Goal: Task Accomplishment & Management: Use online tool/utility

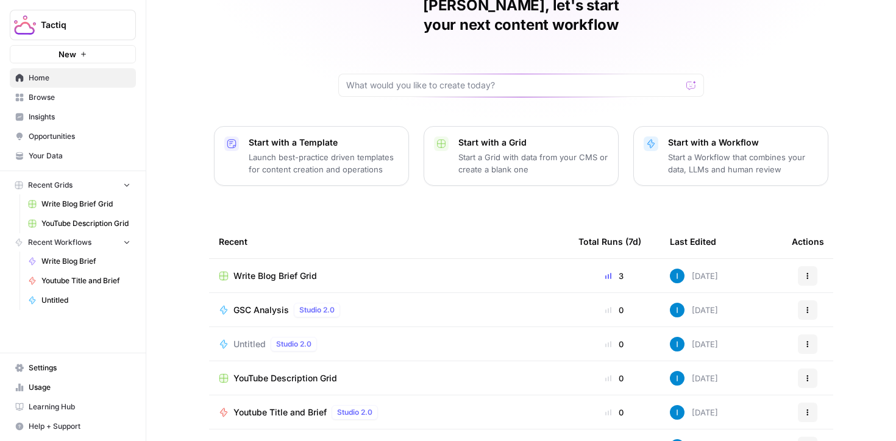
scroll to position [119, 0]
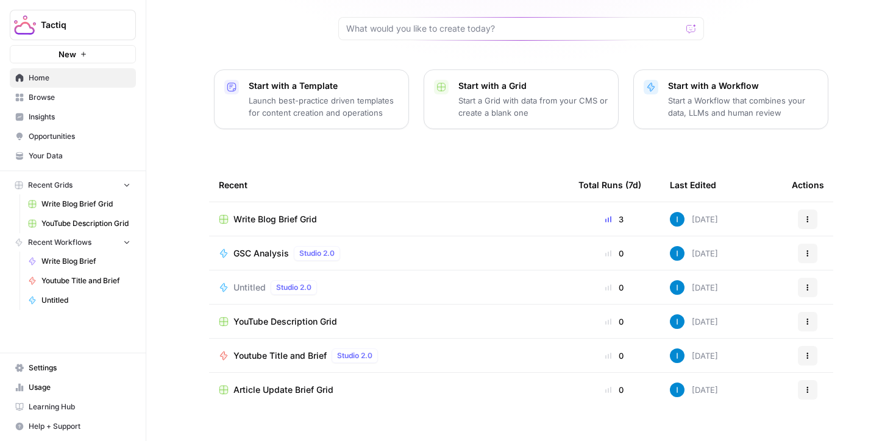
click at [295, 213] on span "Write Blog Brief Grid" at bounding box center [274, 219] width 83 height 12
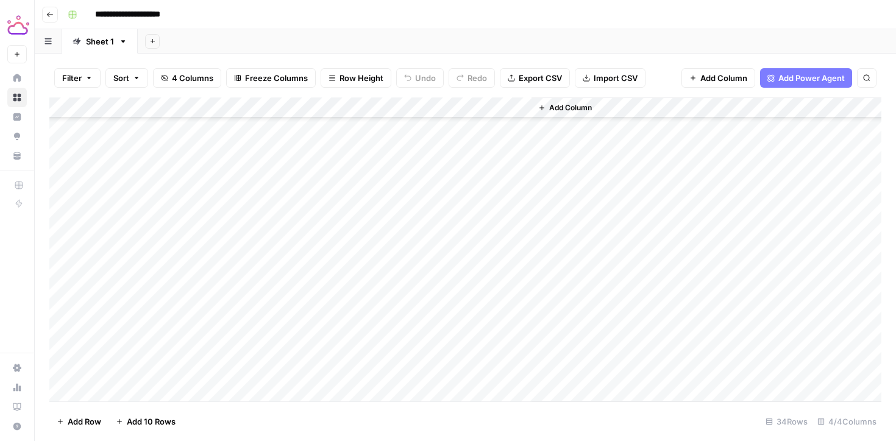
scroll to position [441, 0]
click at [140, 393] on div "Add Column" at bounding box center [465, 249] width 832 height 304
type textarea "**********"
click at [343, 370] on div "Add Column" at bounding box center [465, 249] width 832 height 304
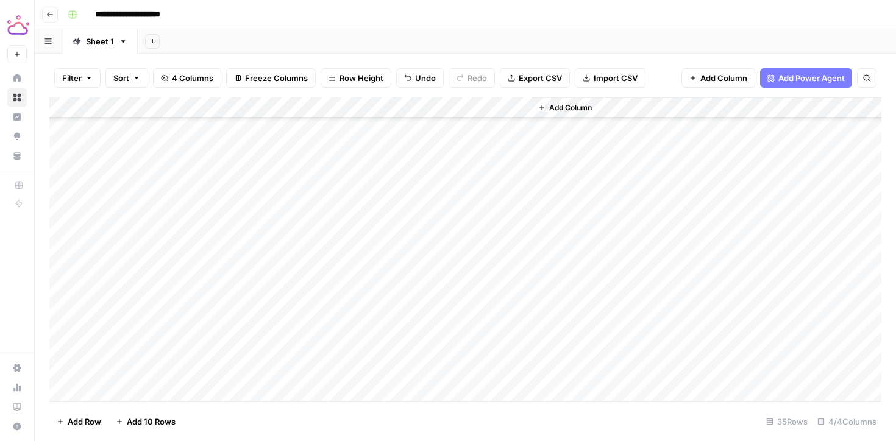
click at [235, 372] on div "Add Column" at bounding box center [465, 249] width 832 height 304
click at [113, 389] on div "Add Column" at bounding box center [465, 249] width 832 height 304
click at [171, 373] on div "Add Column" at bounding box center [465, 249] width 832 height 304
click at [177, 371] on div "Add Column" at bounding box center [465, 249] width 832 height 304
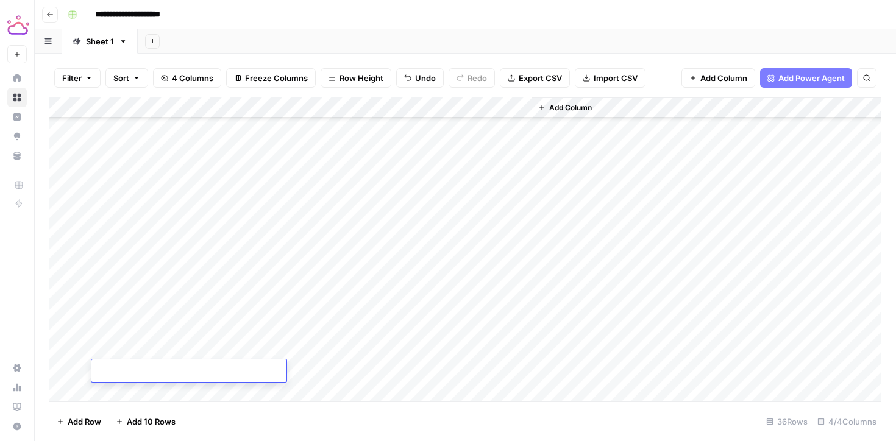
click at [177, 371] on textarea at bounding box center [188, 371] width 195 height 17
type textarea "**********"
click at [303, 363] on div "Add Column" at bounding box center [465, 249] width 832 height 304
click at [253, 374] on div "Add Column" at bounding box center [465, 249] width 832 height 304
click at [224, 369] on div at bounding box center [257, 371] width 112 height 23
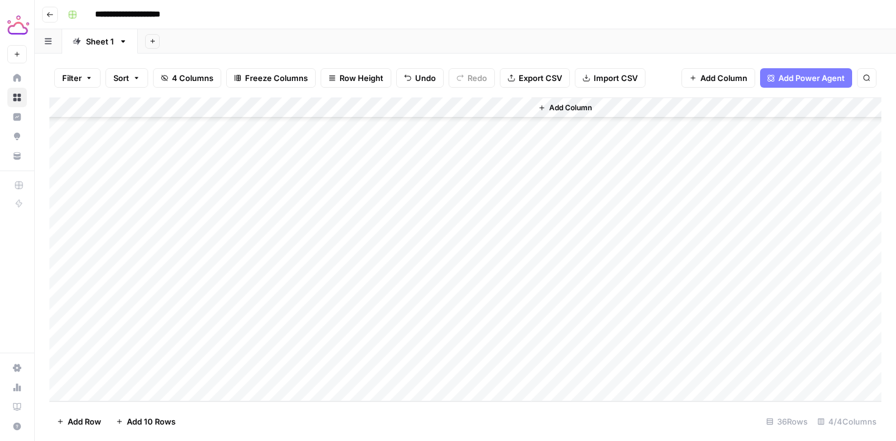
click at [211, 372] on div at bounding box center [257, 371] width 112 height 23
click at [213, 370] on div at bounding box center [257, 371] width 112 height 23
click at [236, 368] on div at bounding box center [257, 371] width 112 height 23
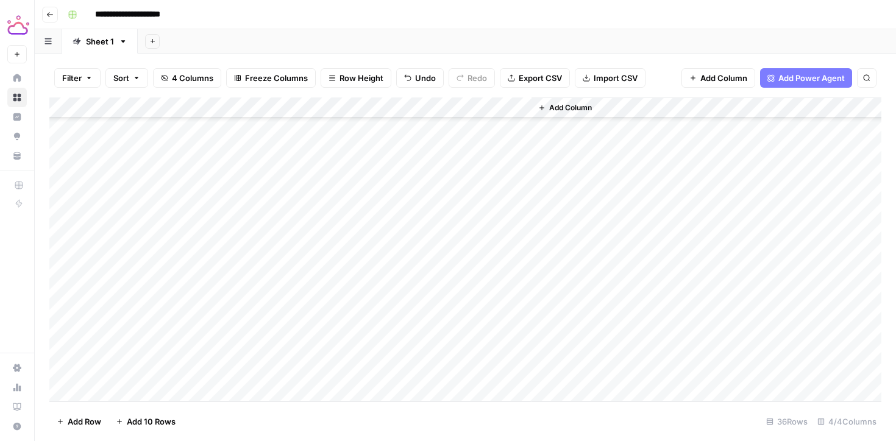
click at [208, 369] on div at bounding box center [257, 371] width 112 height 23
click at [218, 370] on div at bounding box center [257, 371] width 112 height 23
click at [218, 369] on div at bounding box center [257, 371] width 112 height 23
click at [243, 367] on div at bounding box center [257, 371] width 112 height 23
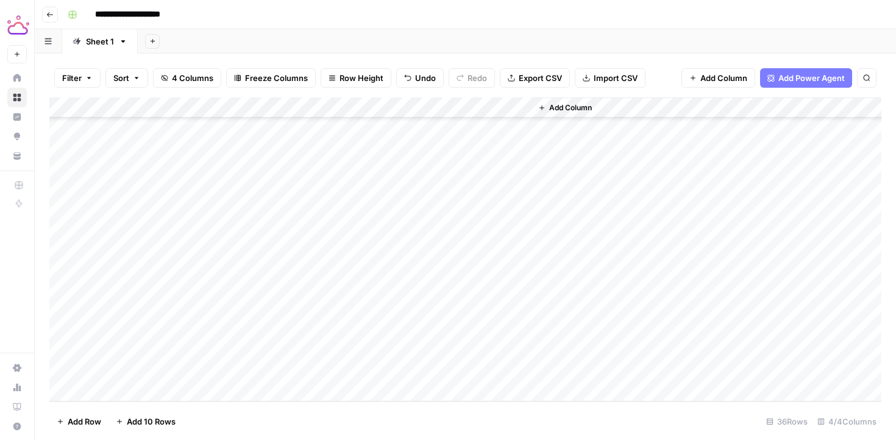
click at [243, 367] on div at bounding box center [257, 371] width 112 height 23
click at [211, 369] on div at bounding box center [257, 371] width 112 height 23
click at [241, 372] on div at bounding box center [257, 371] width 112 height 23
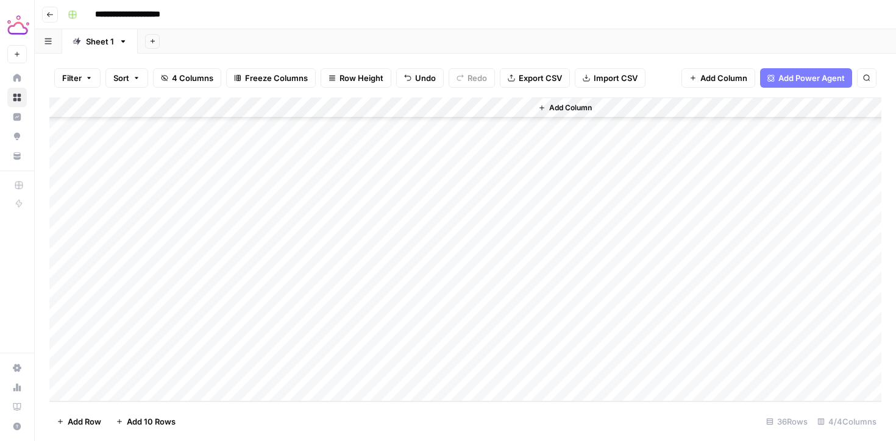
click at [211, 372] on div at bounding box center [257, 371] width 112 height 23
click at [211, 373] on div at bounding box center [257, 371] width 112 height 23
click at [350, 367] on div "Add Column" at bounding box center [465, 249] width 832 height 304
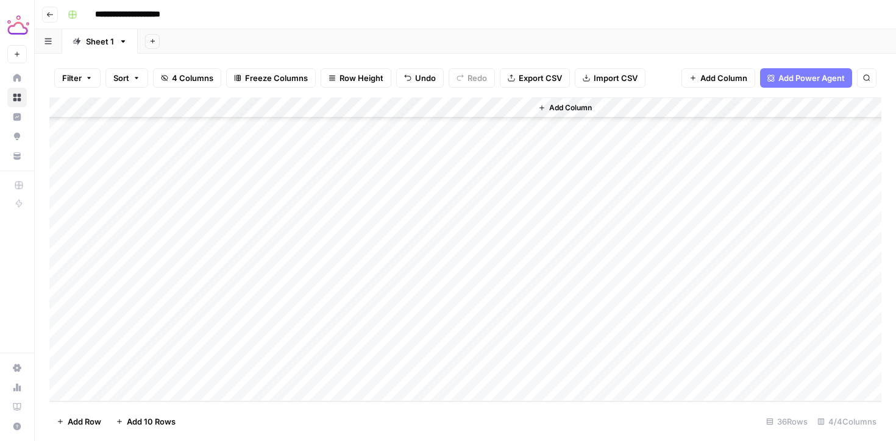
click at [249, 370] on div "Add Column" at bounding box center [465, 249] width 832 height 304
click at [255, 368] on div "Add Column" at bounding box center [465, 249] width 832 height 304
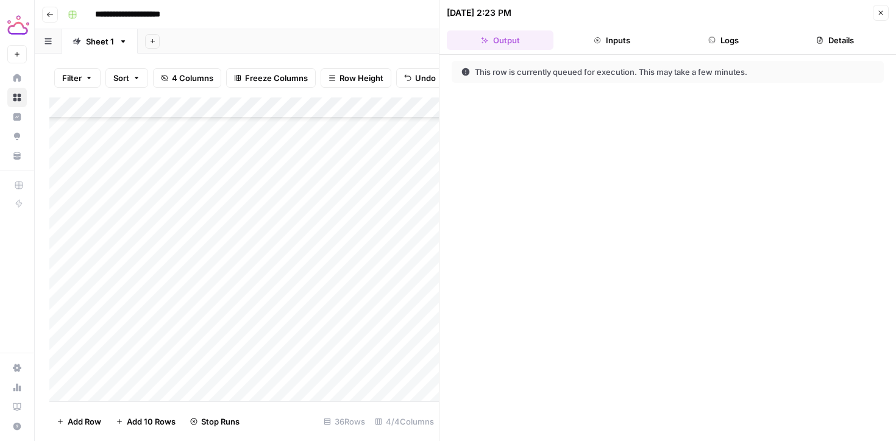
click at [361, 350] on div "Add Column" at bounding box center [243, 249] width 389 height 304
click at [412, 348] on div "Add Column" at bounding box center [243, 249] width 389 height 304
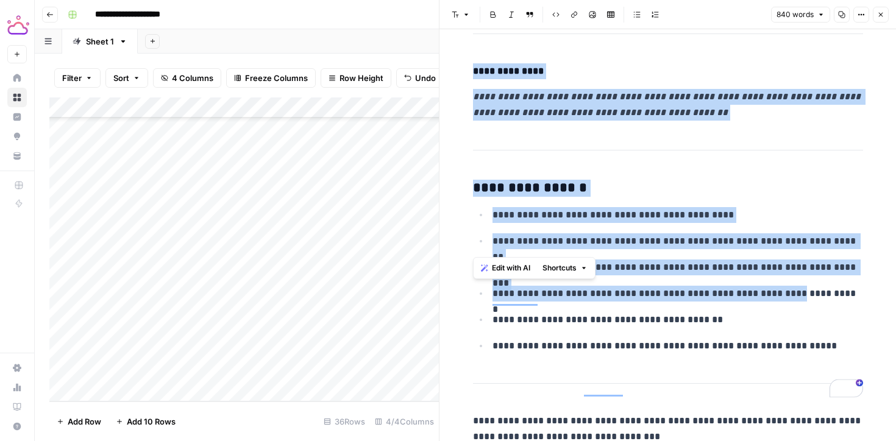
scroll to position [3453, 0]
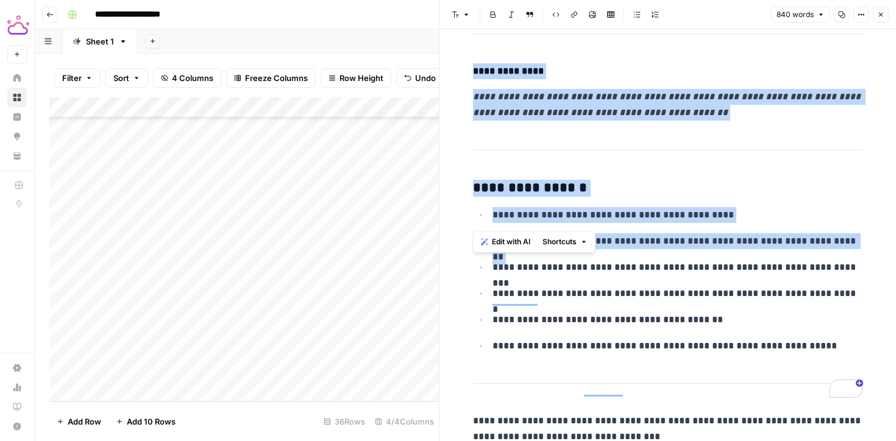
drag, startPoint x: 473, startPoint y: 144, endPoint x: 658, endPoint y: 201, distance: 193.3
copy div "**********"
